Goal: Information Seeking & Learning: Learn about a topic

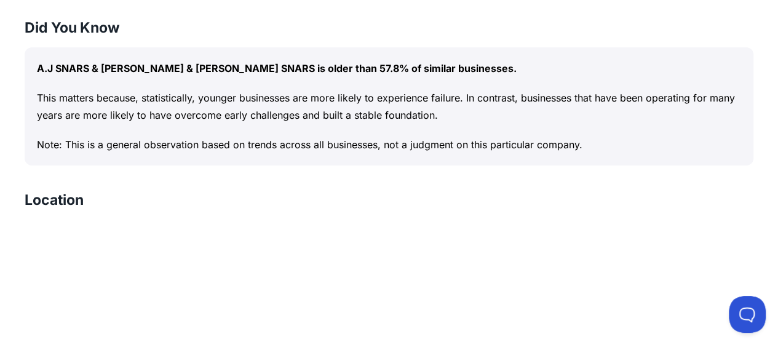
scroll to position [1645, 0]
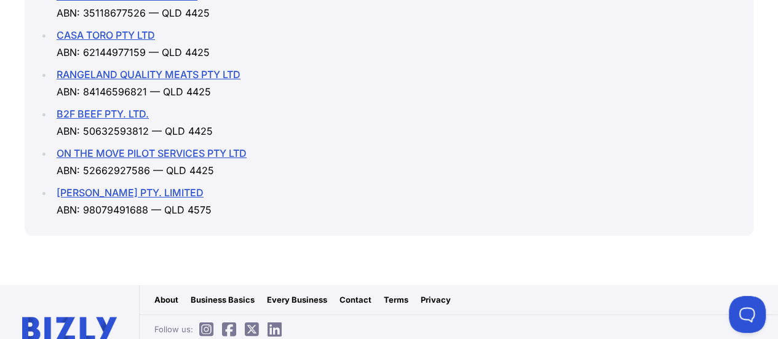
click at [220, 154] on link "ON THE MOVE PILOT SERVICES PTY LTD" at bounding box center [152, 153] width 190 height 12
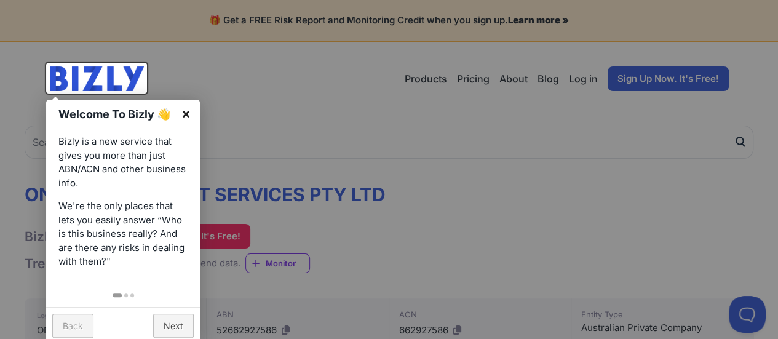
click at [184, 114] on link "×" at bounding box center [186, 114] width 28 height 28
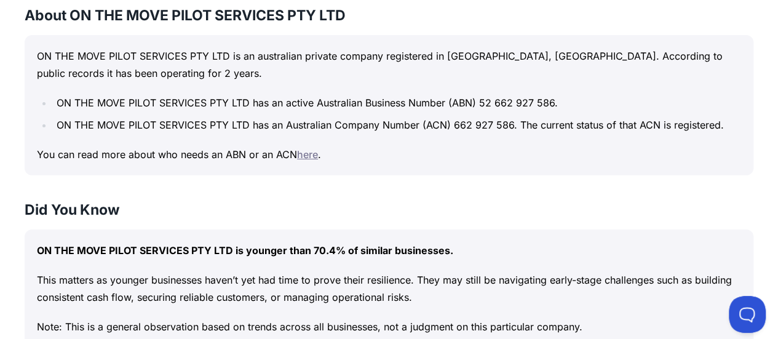
scroll to position [553, 0]
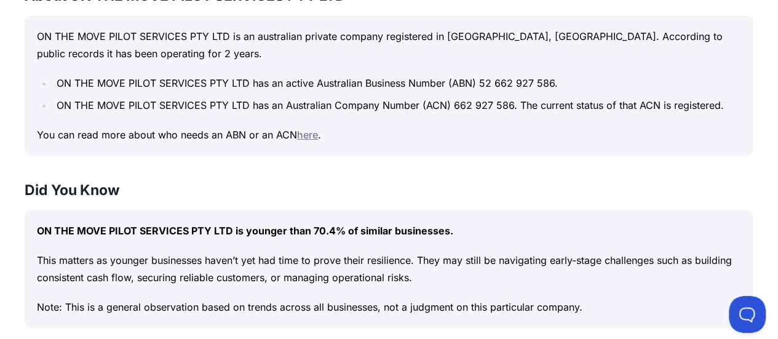
click at [307, 132] on link "here" at bounding box center [307, 134] width 21 height 12
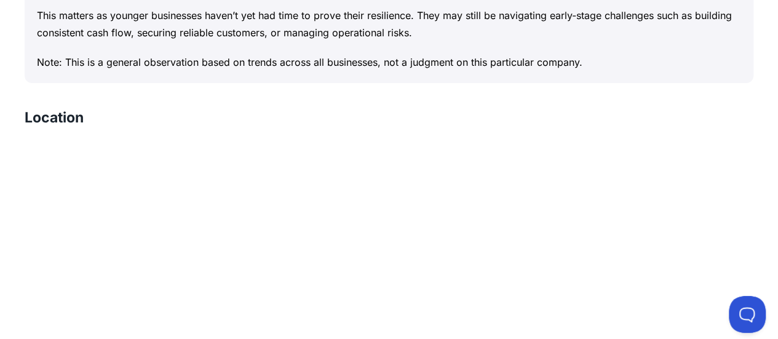
scroll to position [799, 0]
